Goal: Find specific page/section

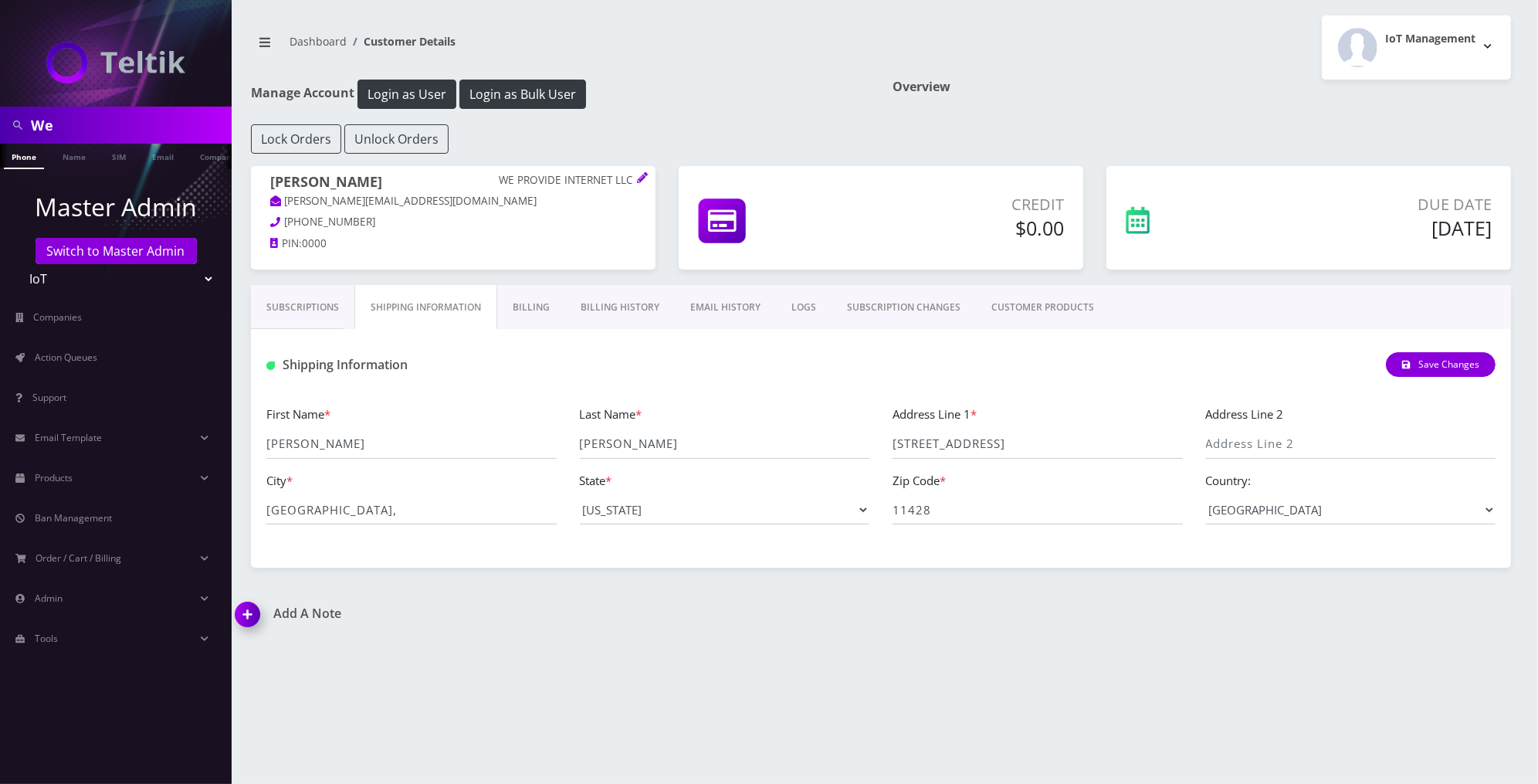
click at [757, 346] on div "Shipping Information Save Changes" at bounding box center [881, 358] width 1260 height 60
drag, startPoint x: 377, startPoint y: 180, endPoint x: 271, endPoint y: 180, distance: 106.0
click at [271, 180] on h1 "Chris Burrill WE PROVIDE INTERNET LLC" at bounding box center [454, 183] width 366 height 19
copy h1 "Chris Burrill"
click at [156, 351] on link "Action Queues" at bounding box center [116, 357] width 232 height 32
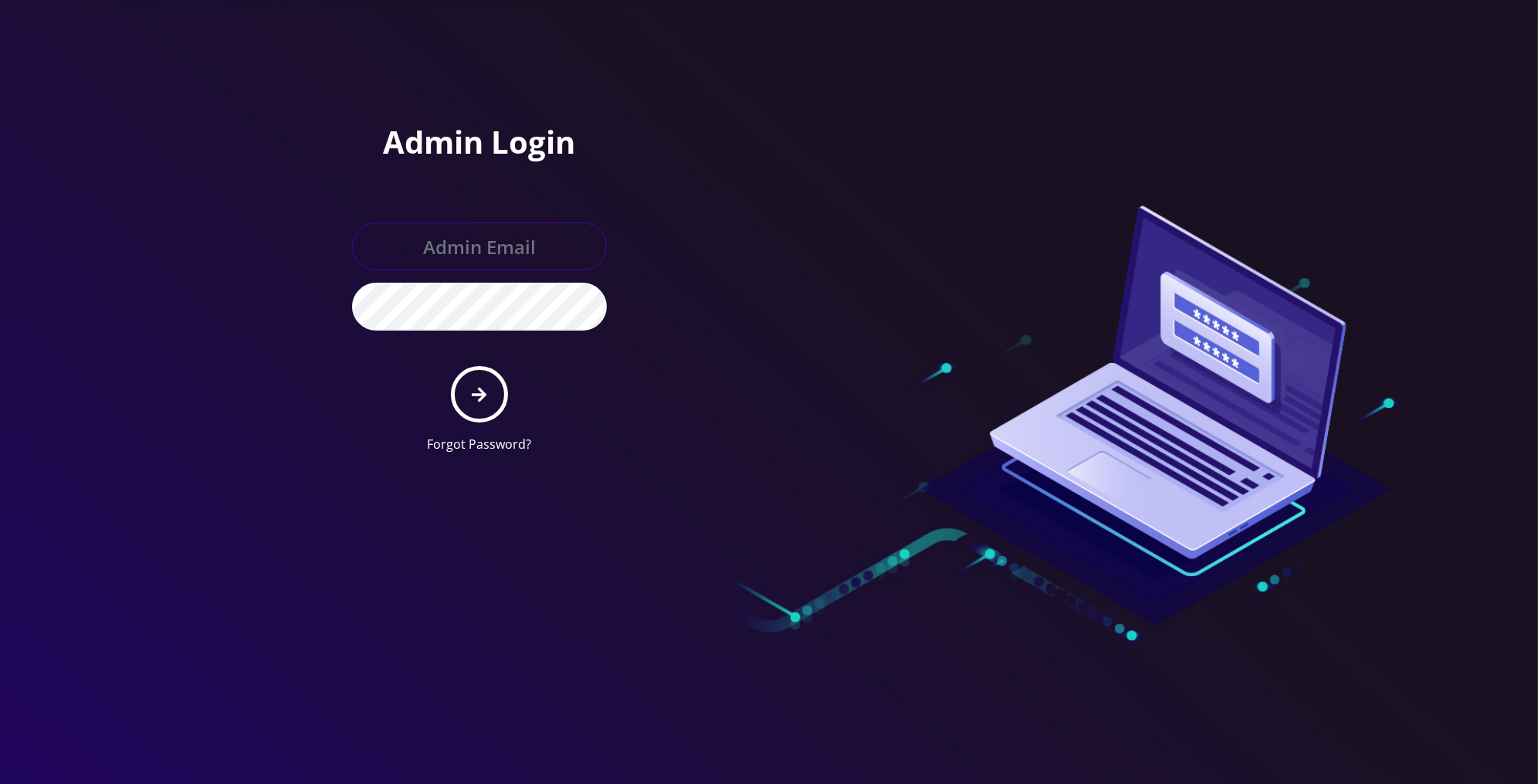
type input "[PERSON_NAME][EMAIL_ADDRESS][DOMAIN_NAME]"
click at [477, 393] on icon "submit" at bounding box center [480, 394] width 15 height 15
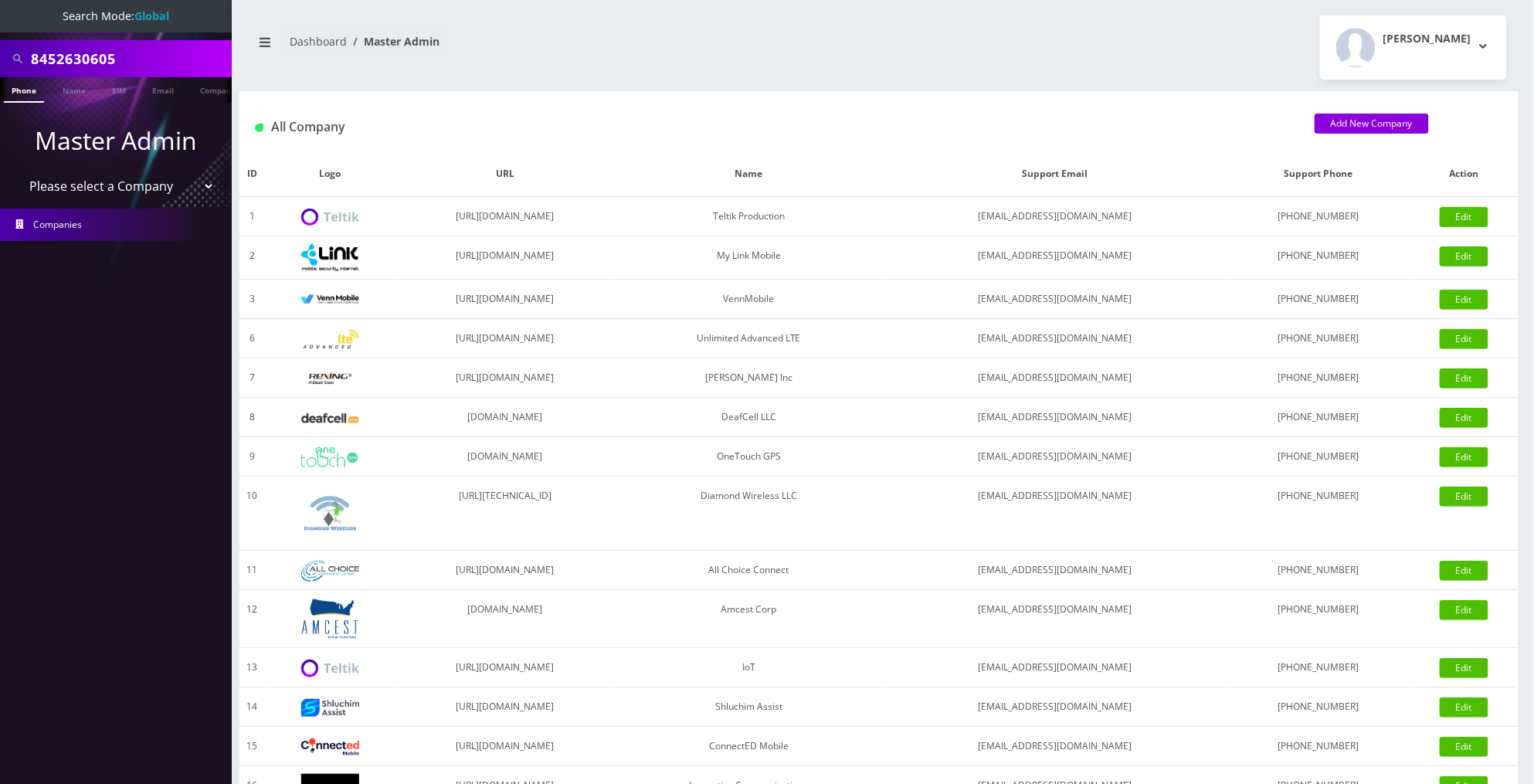
click at [189, 62] on input "8452630605" at bounding box center [130, 59] width 197 height 29
type input "We provide"
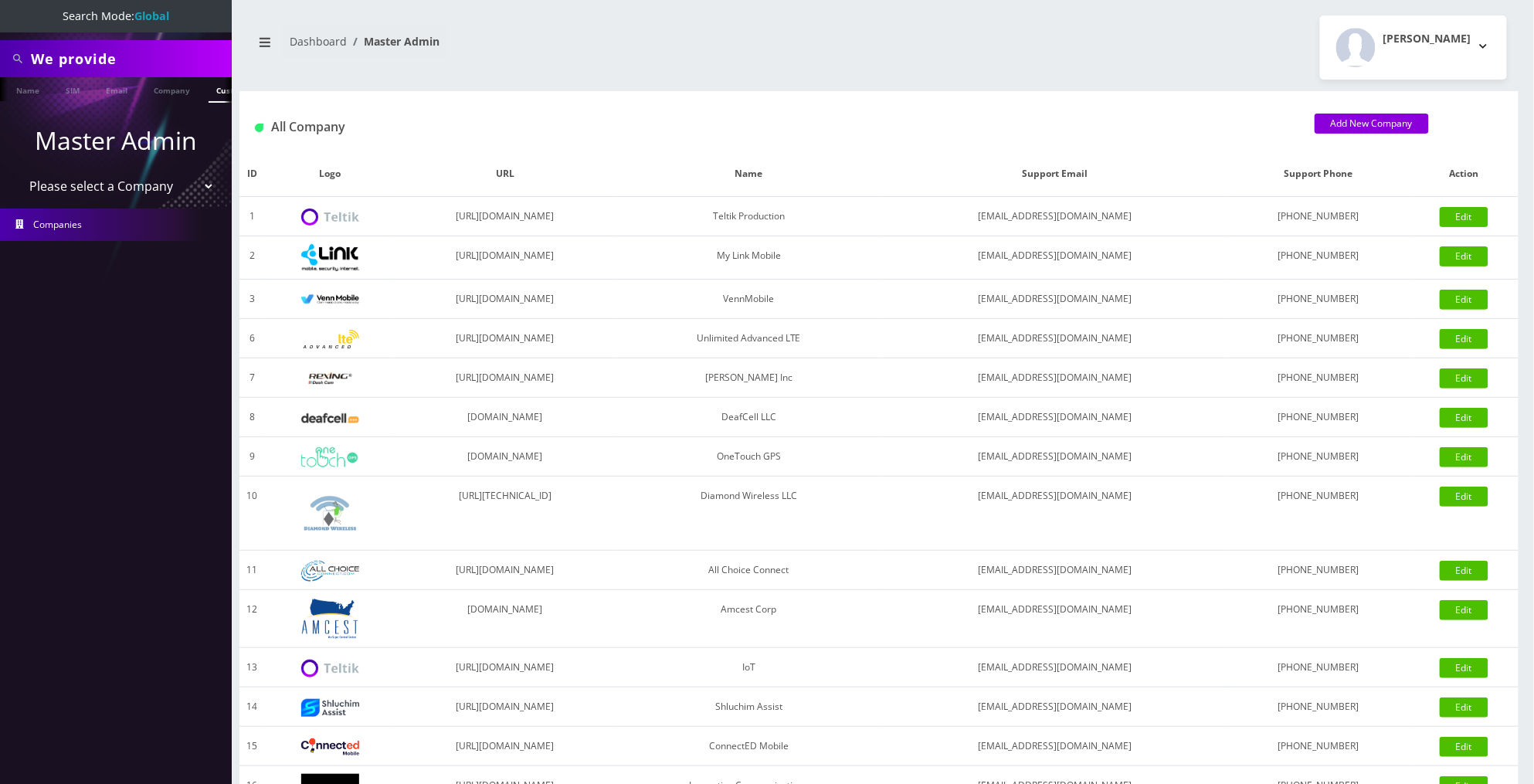
scroll to position [0, 62]
click at [205, 94] on link "Customer" at bounding box center [220, 90] width 53 height 26
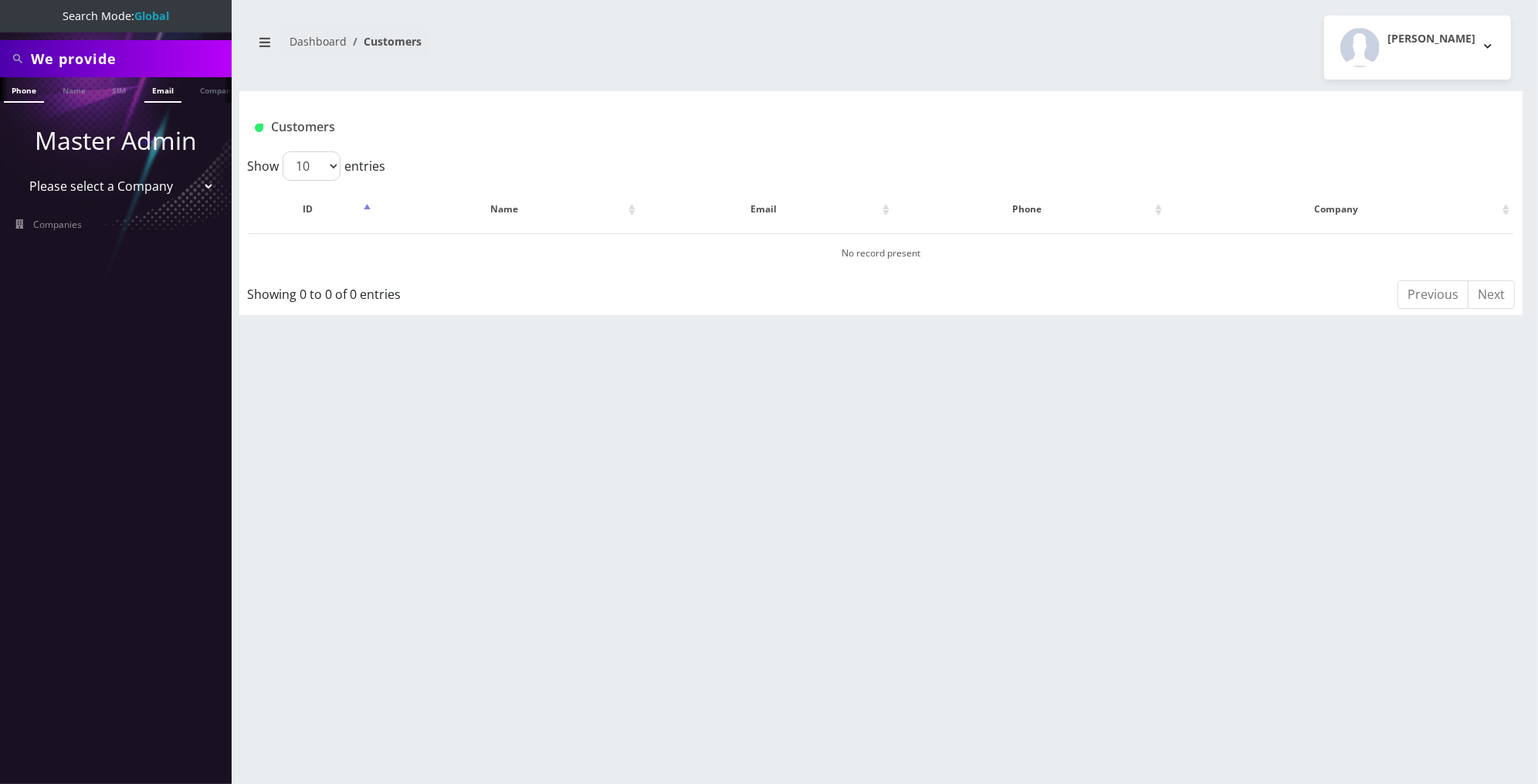
click at [160, 98] on link "Email" at bounding box center [163, 90] width 37 height 26
click at [199, 91] on link "Company" at bounding box center [218, 90] width 52 height 26
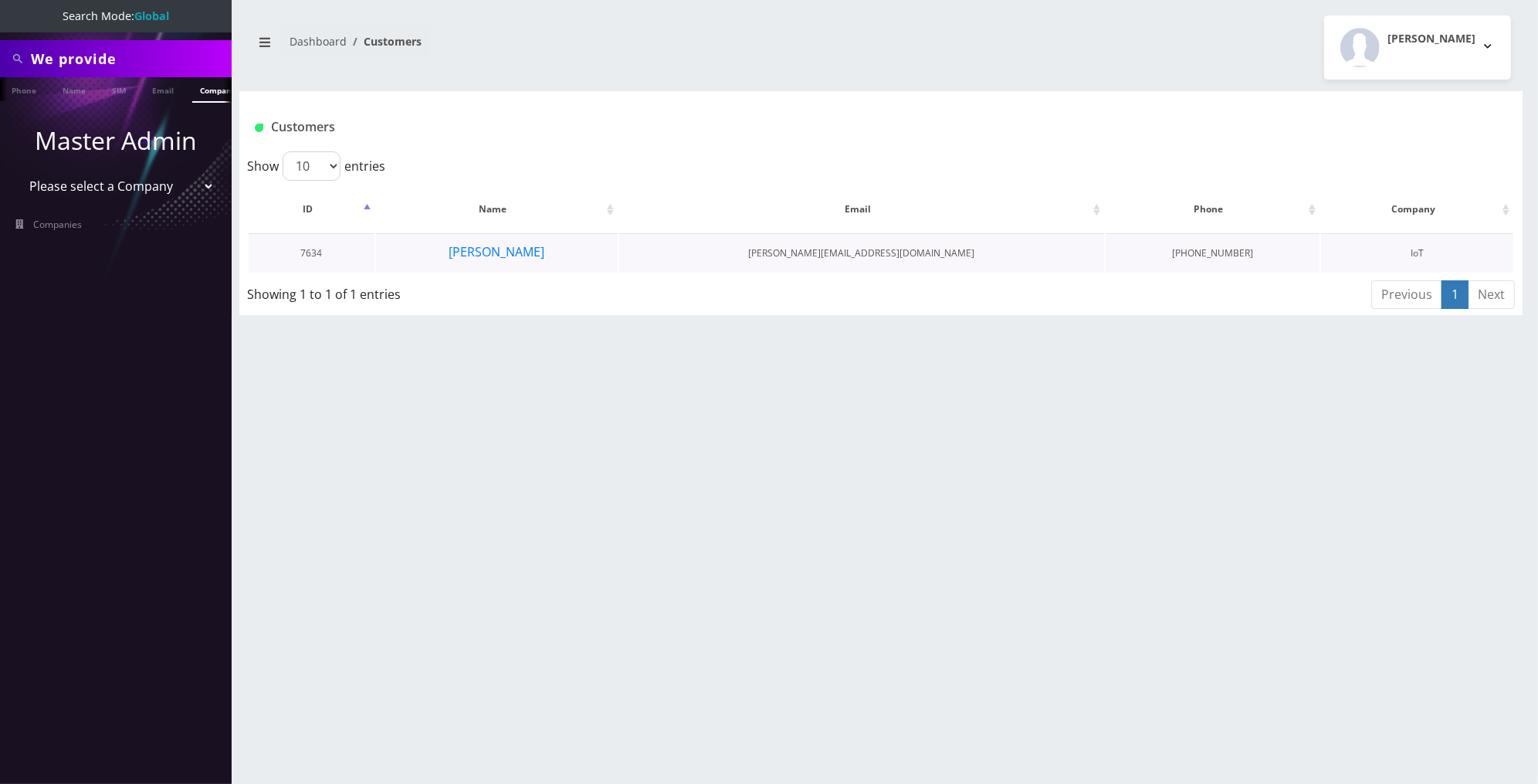
click at [497, 266] on td "Chris Burrill" at bounding box center [497, 252] width 242 height 40
click at [194, 186] on select "Please select a Company Teltik Production My Link Mobile VennMobile Unlimited A…" at bounding box center [116, 186] width 197 height 29
click at [171, 185] on select "Please select a Company Teltik Production My Link Mobile VennMobile Unlimited A…" at bounding box center [116, 186] width 197 height 29
select select "13"
click at [17, 171] on select "Please select a Company Teltik Production My Link Mobile VennMobile Unlimited A…" at bounding box center [116, 186] width 197 height 29
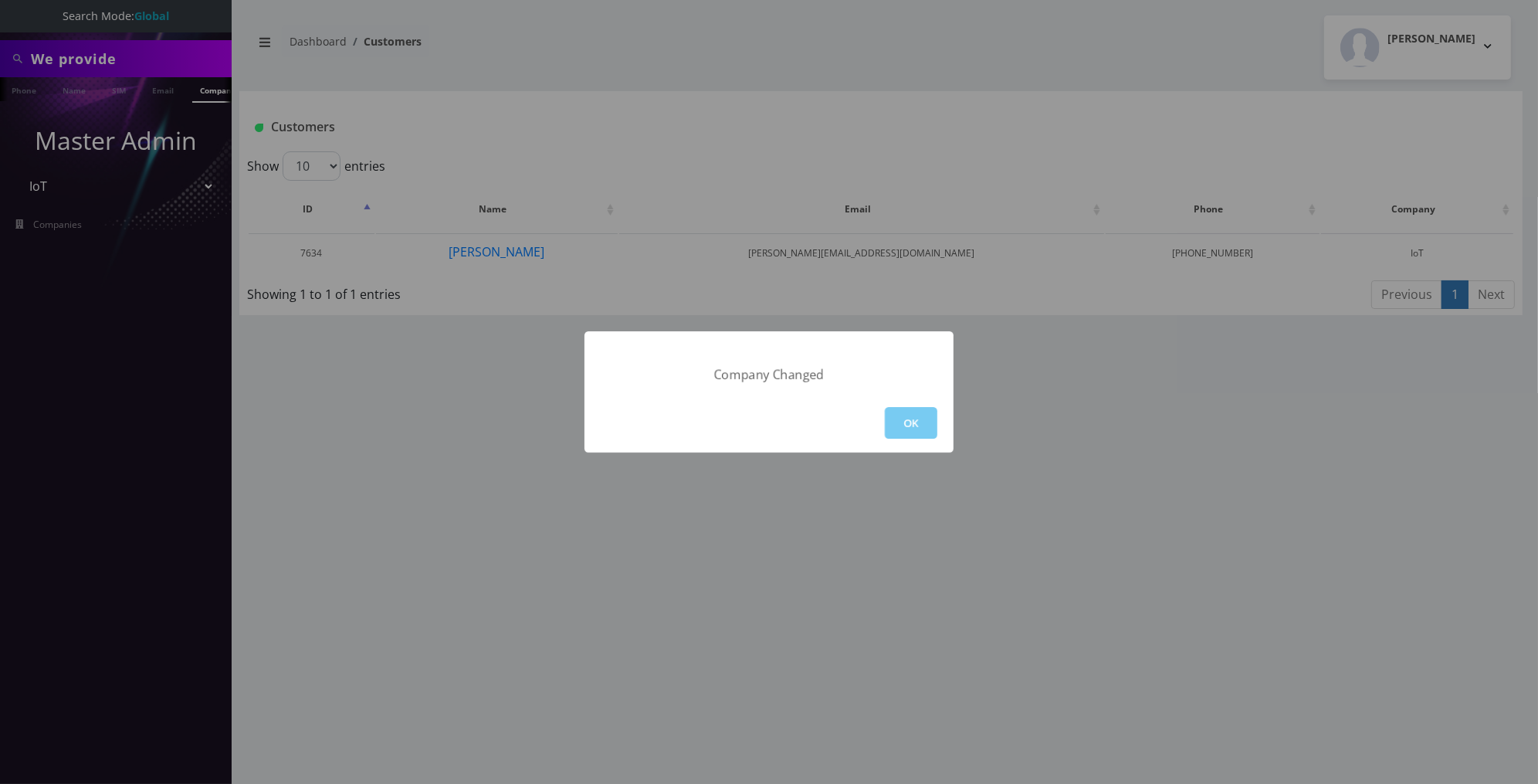
click at [915, 409] on button "OK" at bounding box center [910, 422] width 52 height 31
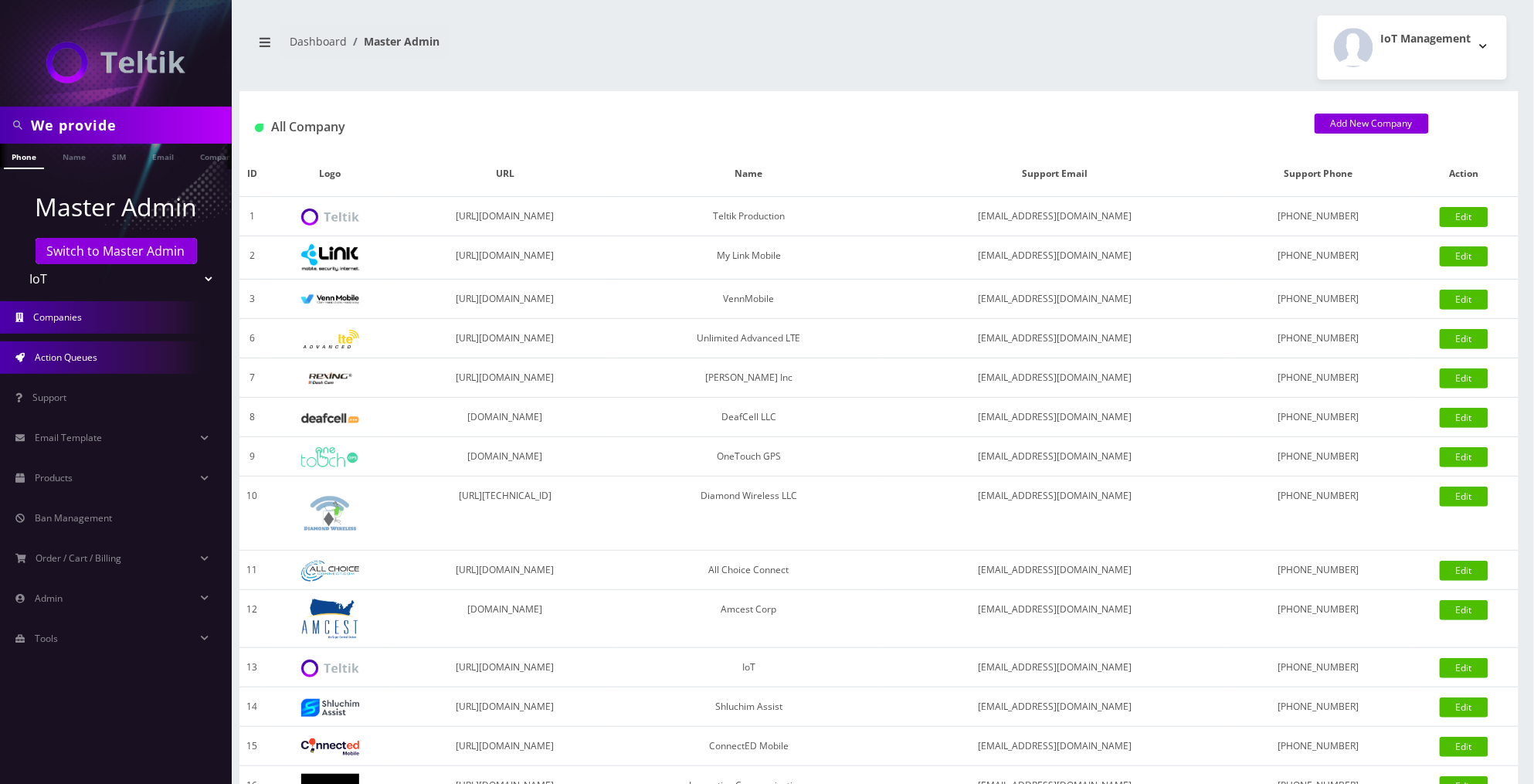
click at [128, 352] on link "Action Queues" at bounding box center [116, 357] width 232 height 32
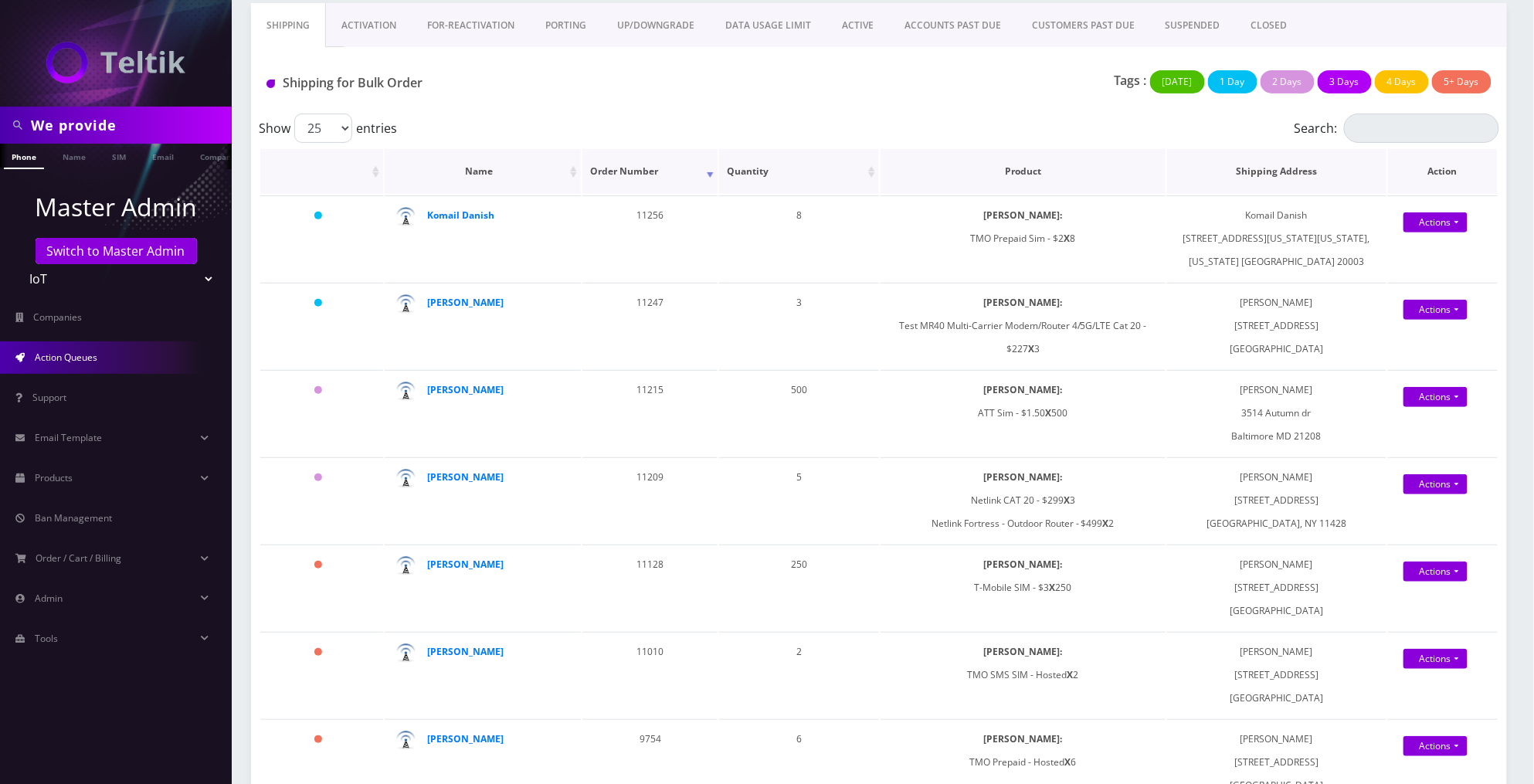
scroll to position [110, 0]
